Goal: Find specific fact: Find specific fact

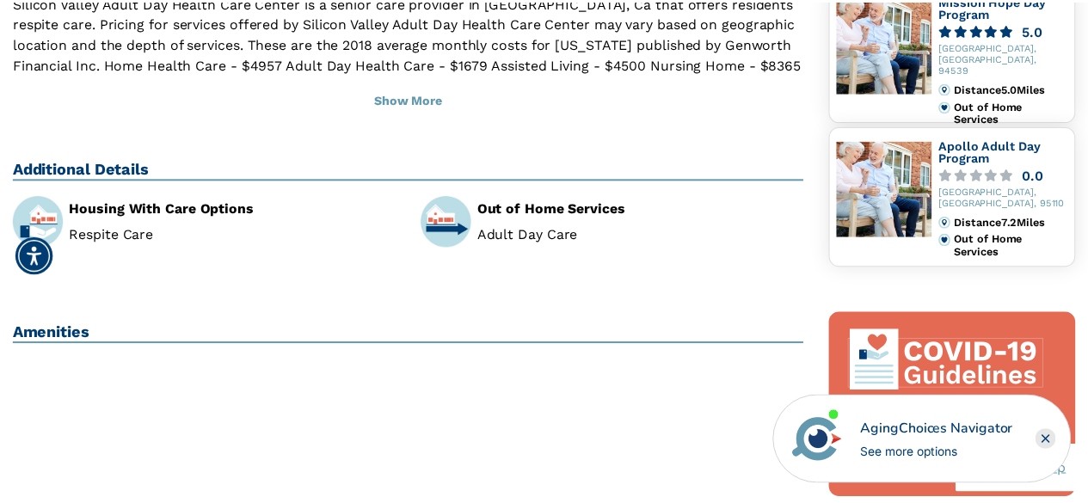
scroll to position [602, 0]
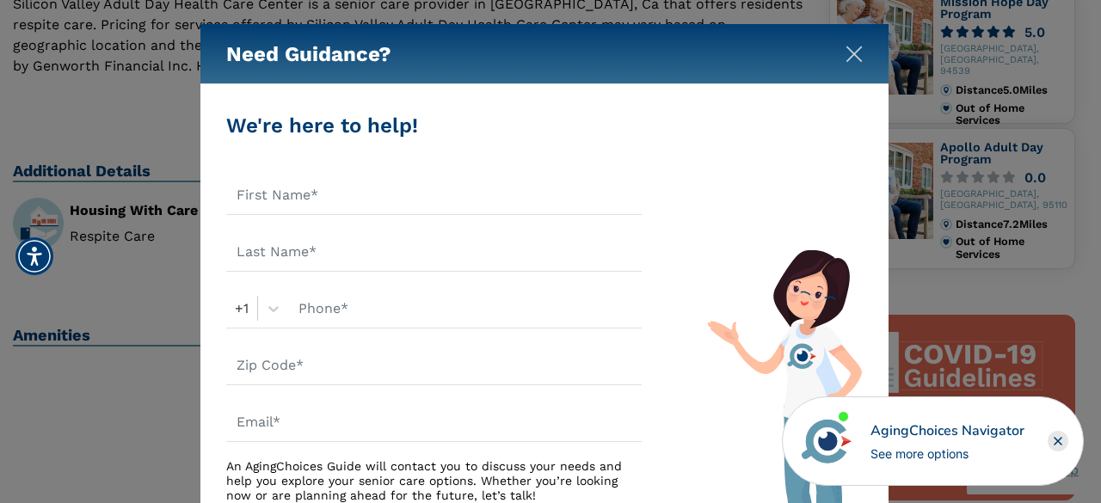
click at [855, 58] on img "Close" at bounding box center [853, 54] width 17 height 17
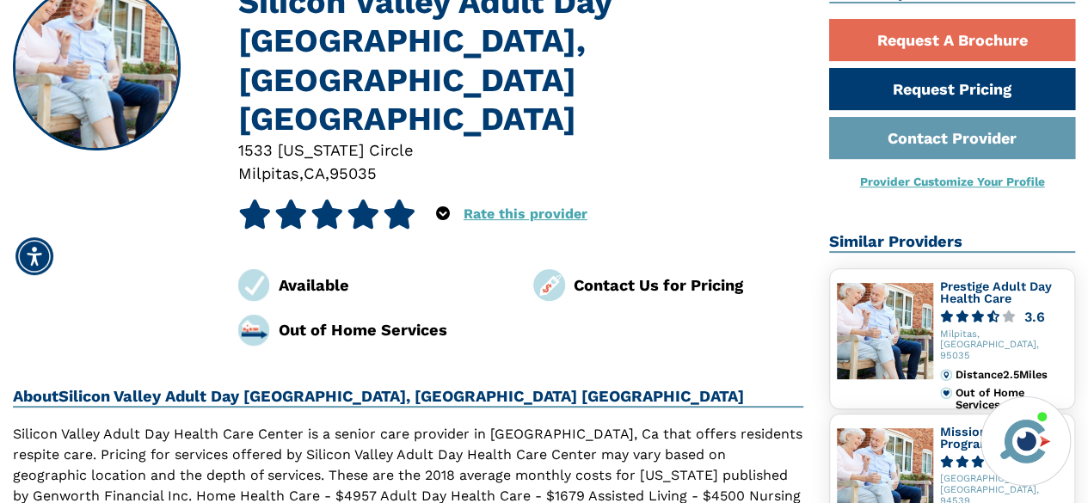
scroll to position [0, 0]
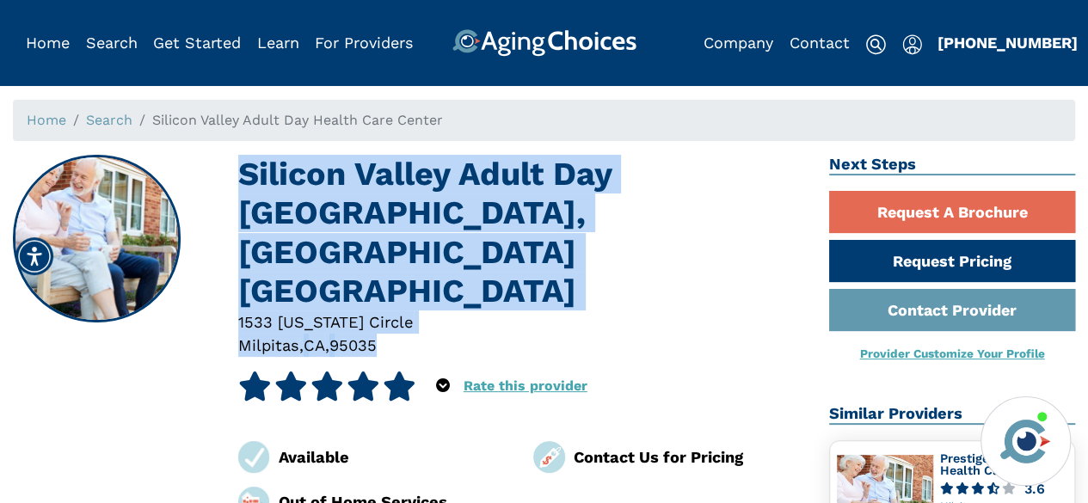
drag, startPoint x: 242, startPoint y: 166, endPoint x: 414, endPoint y: 258, distance: 195.8
click at [414, 258] on div "Silicon Valley Adult Day Health Care Center, [GEOGRAPHIC_DATA] [GEOGRAPHIC_DATA…" at bounding box center [520, 336] width 565 height 363
copy div "Silicon Valley Adult Day [GEOGRAPHIC_DATA], [GEOGRAPHIC_DATA] [GEOGRAPHIC_DATA]…"
click at [390, 334] on div at bounding box center [520, 345] width 565 height 23
click at [241, 310] on div "1533 [US_STATE] Circle" at bounding box center [520, 321] width 565 height 23
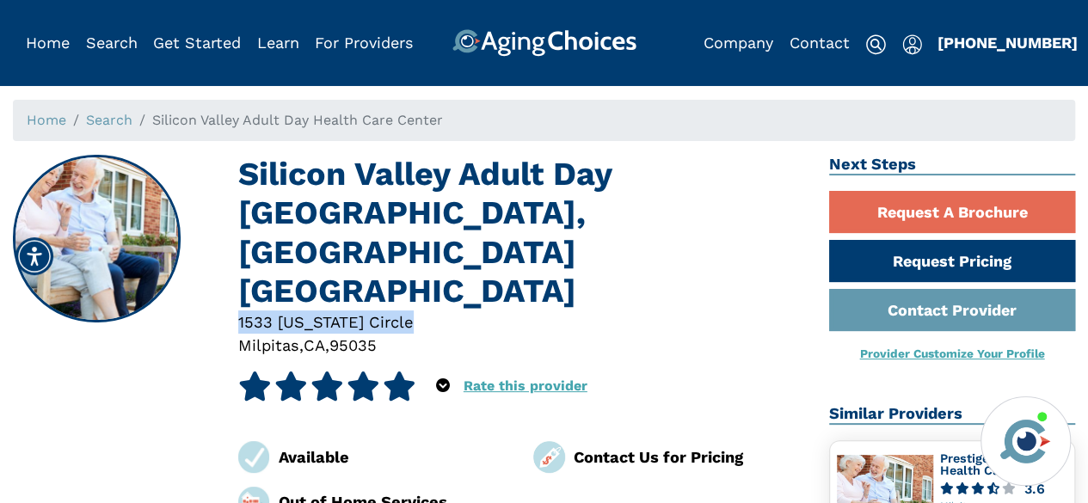
drag, startPoint x: 240, startPoint y: 244, endPoint x: 402, endPoint y: 249, distance: 161.7
click at [402, 310] on div "1533 [US_STATE] Circle" at bounding box center [520, 321] width 565 height 23
copy div "1533 [US_STATE] Circle"
